Goal: Navigation & Orientation: Locate item on page

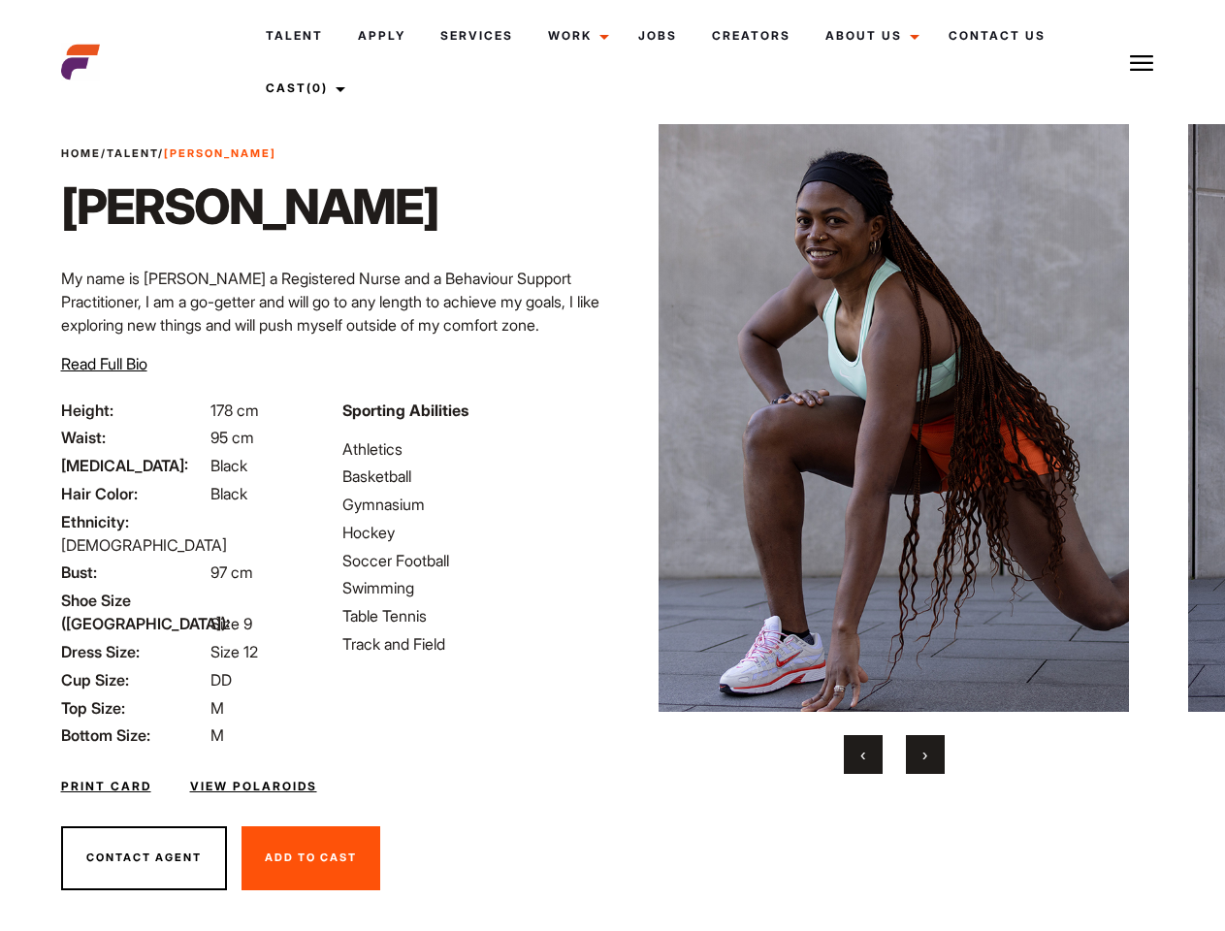
click at [306, 88] on link "Cast (0)" at bounding box center [302, 88] width 109 height 52
click at [1142, 62] on img at bounding box center [1141, 62] width 23 height 23
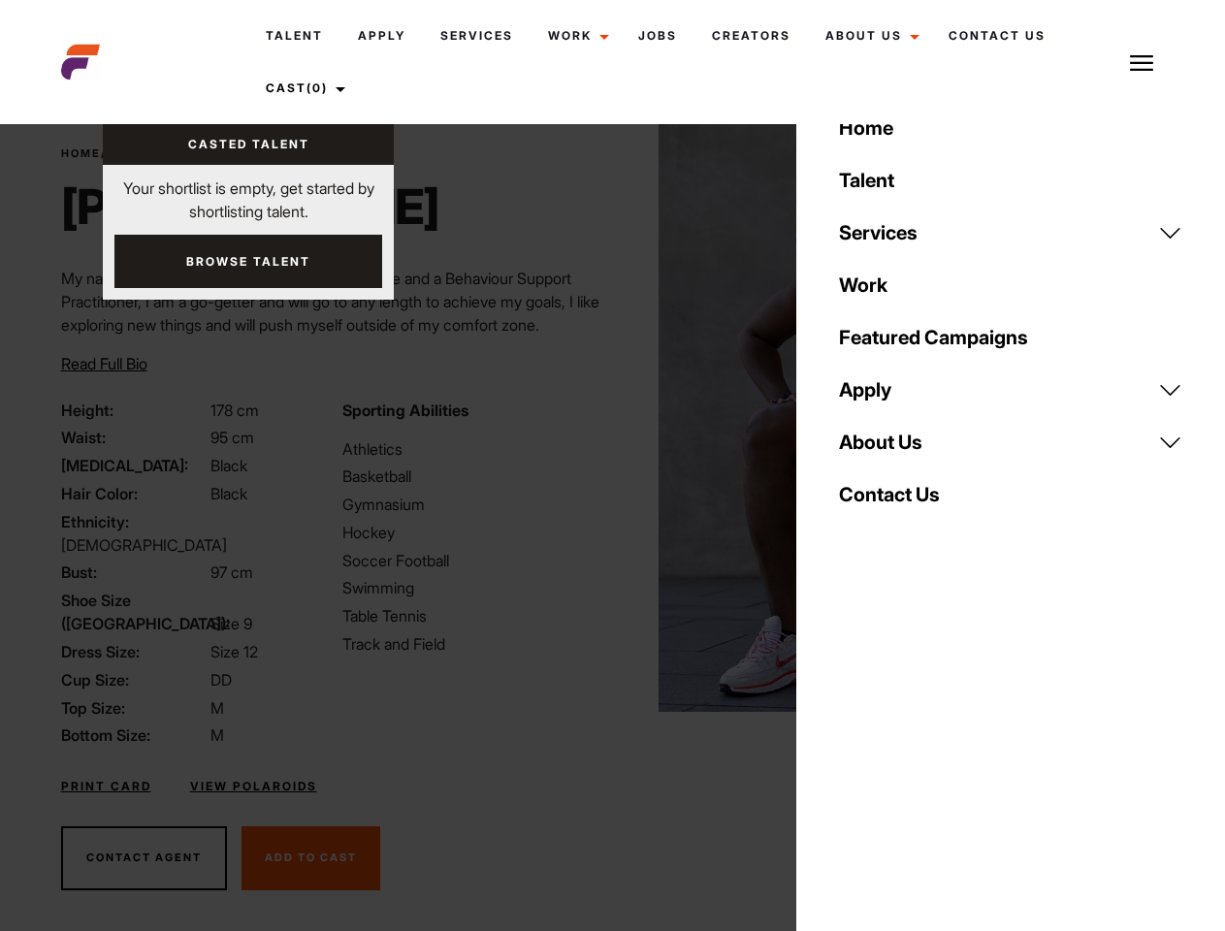
click at [893, 449] on img at bounding box center [894, 418] width 470 height 588
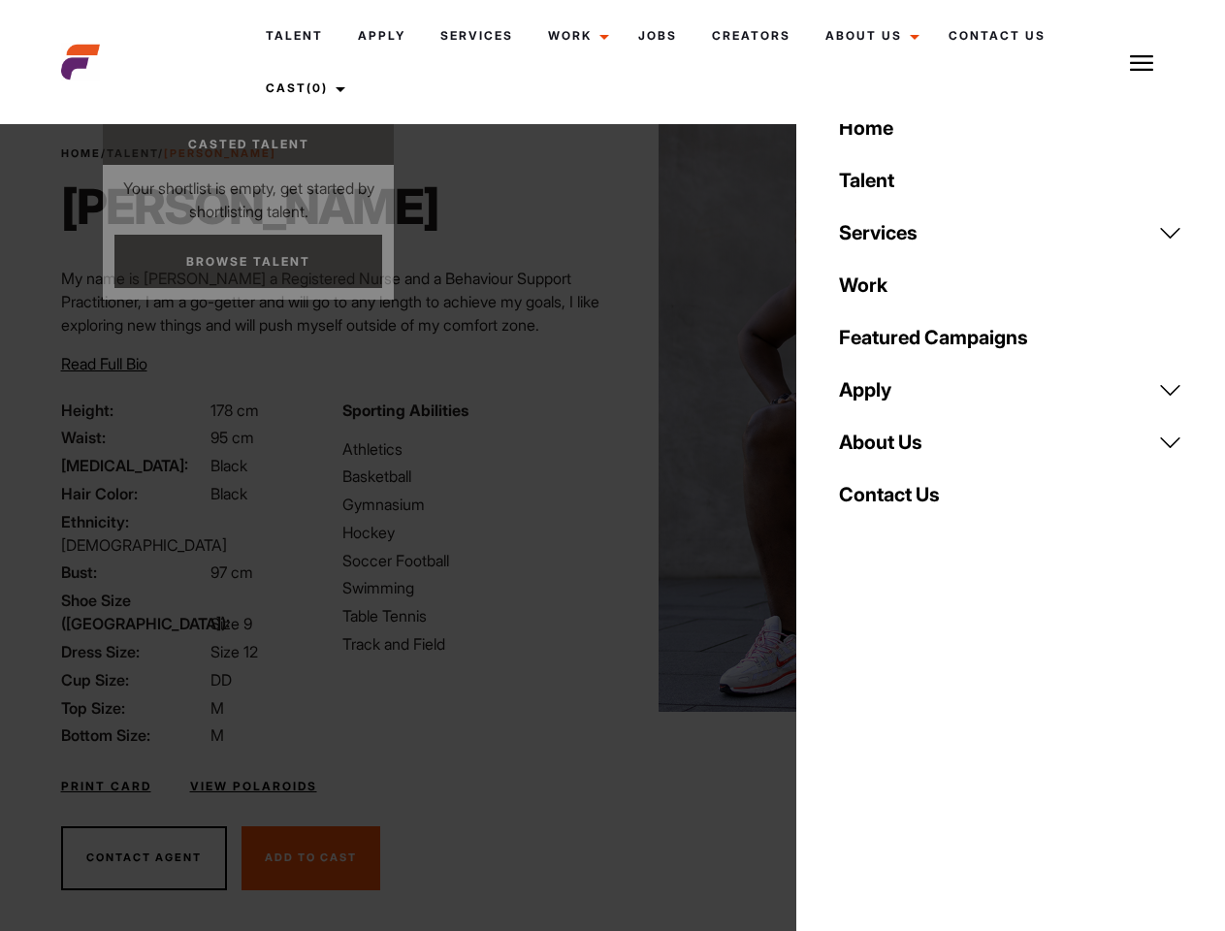
click at [612, 418] on div "Sporting Abilities Athletics Basketball Gymnasium Hockey Soccer Football Swimmi…" at bounding box center [471, 573] width 281 height 349
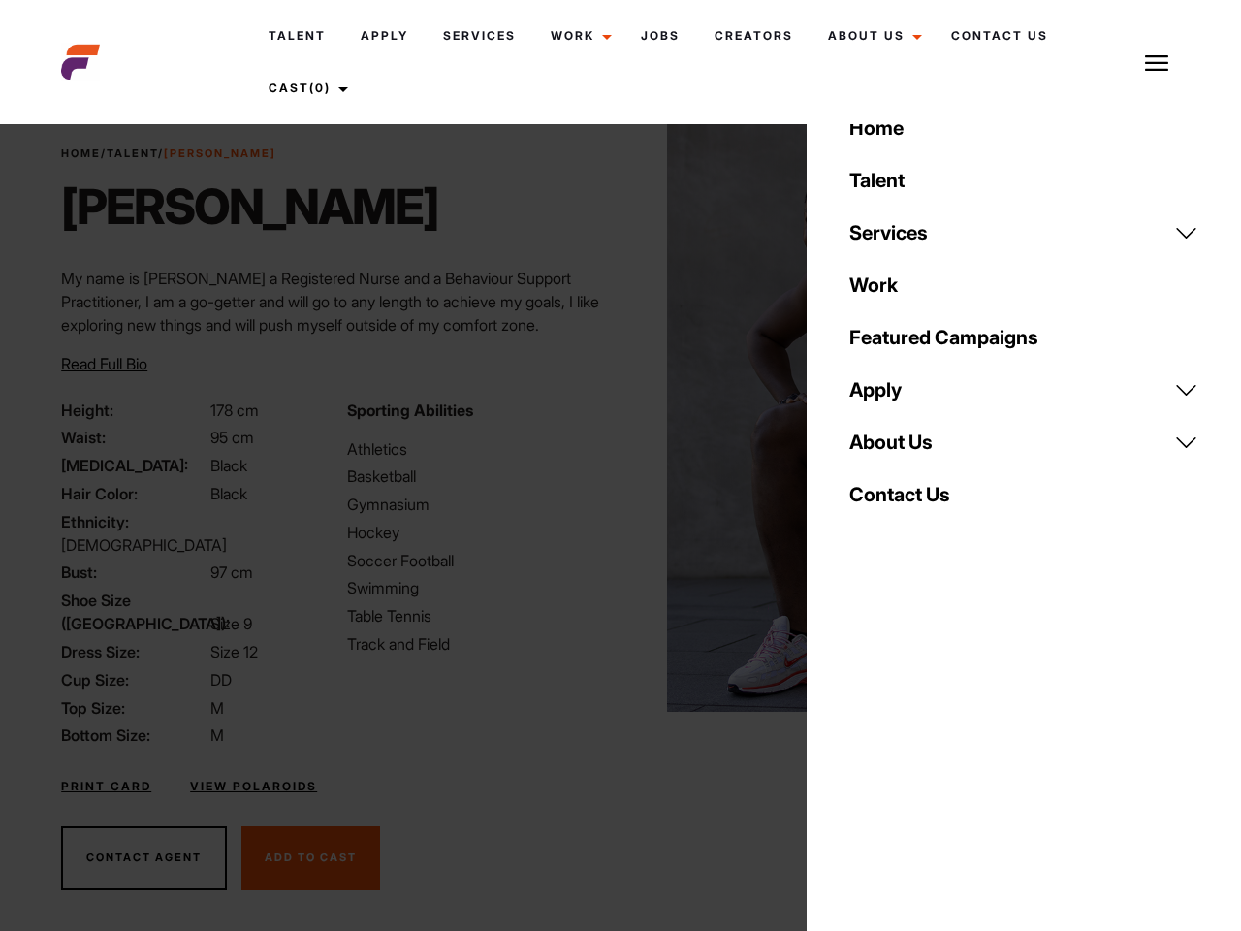
click at [863, 755] on body "Talent Apply Services Work Campaigns Jobs Creators About Us Founder Contact Us …" at bounding box center [620, 523] width 1241 height 891
click at [925, 755] on div "Home Talent Services Talent Casting Photography Videography Creative Hair and M…" at bounding box center [1024, 465] width 435 height 931
